Goal: Unclear

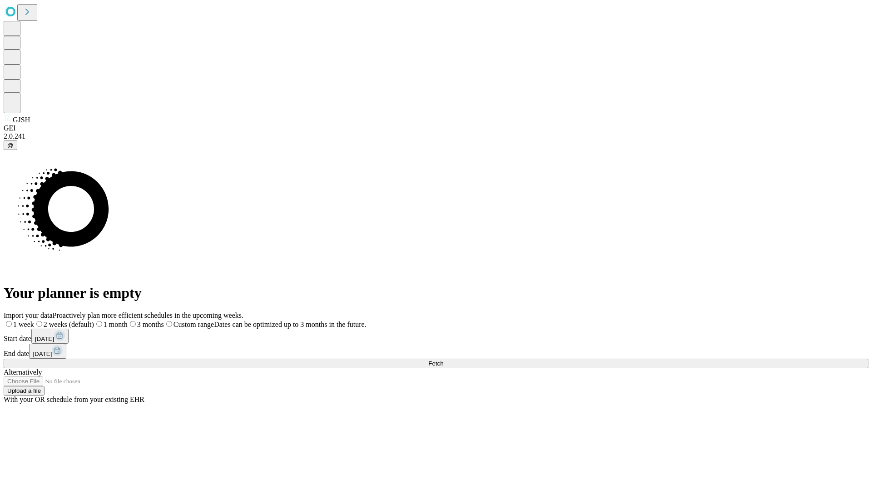
click at [443, 360] on span "Fetch" at bounding box center [435, 363] width 15 height 7
